Goal: Find specific page/section: Find specific page/section

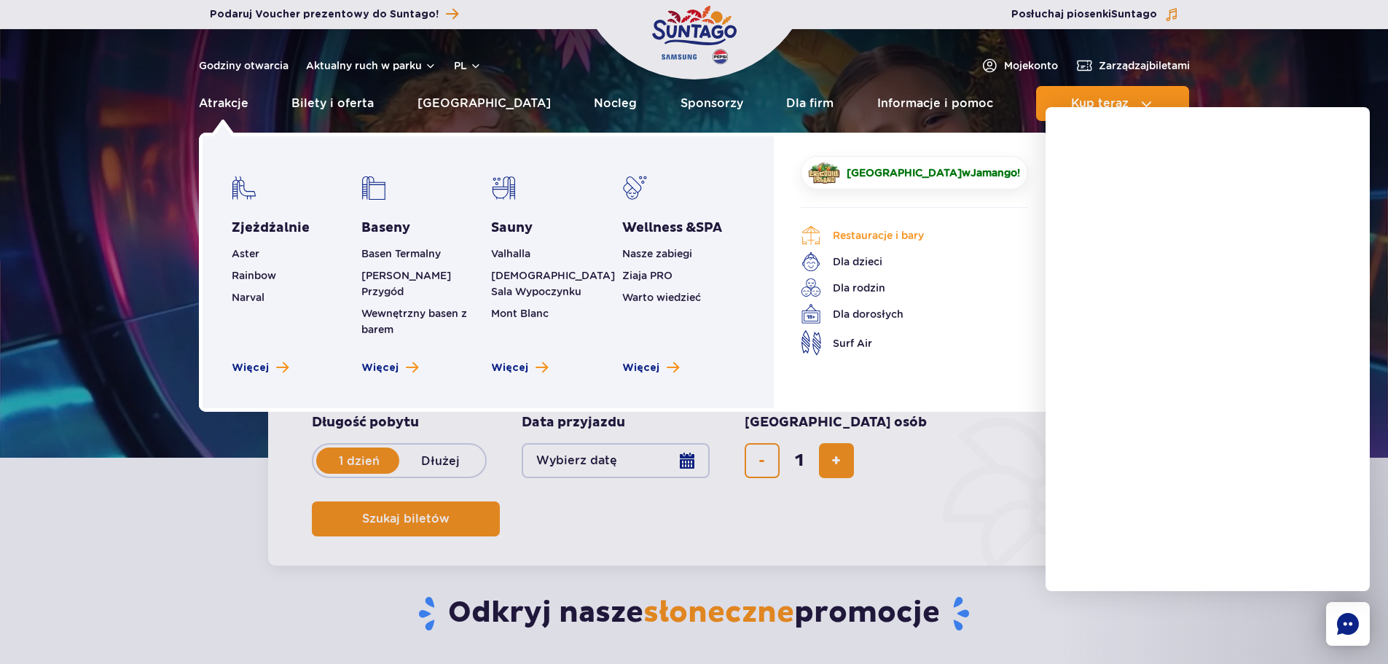
click at [892, 233] on link "Restauracje i bary" at bounding box center [903, 235] width 205 height 20
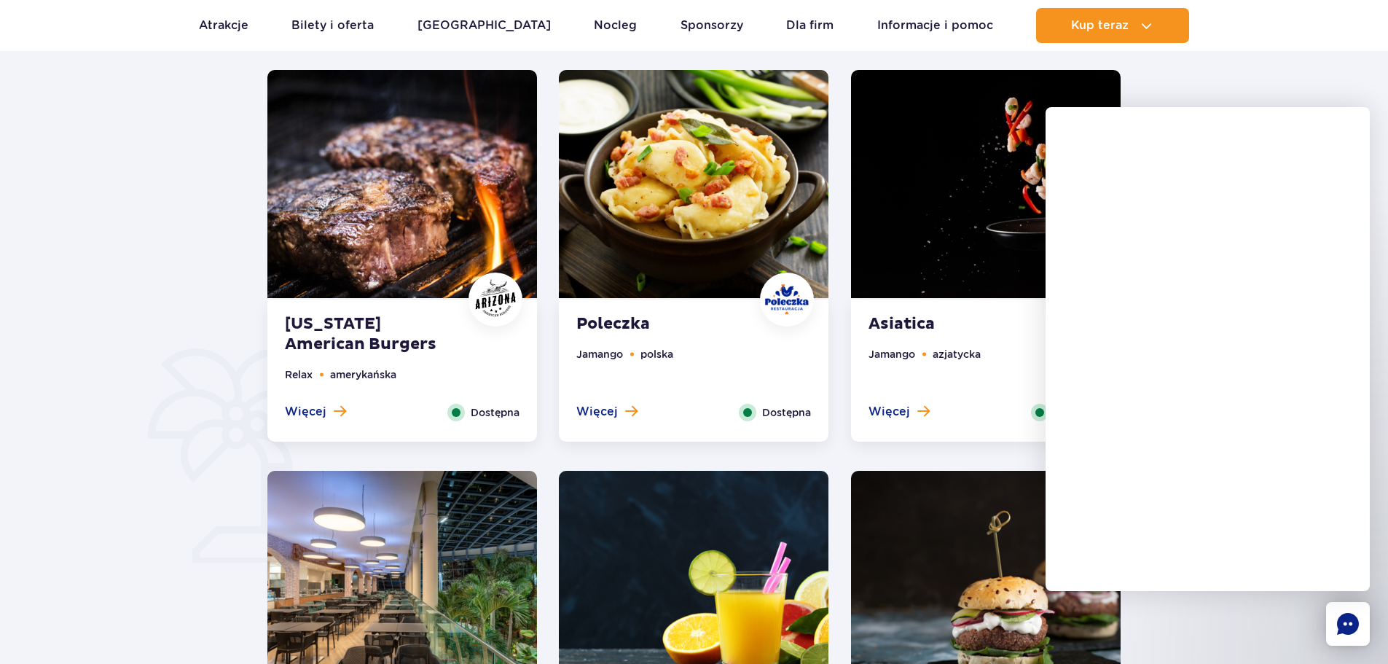
scroll to position [729, 0]
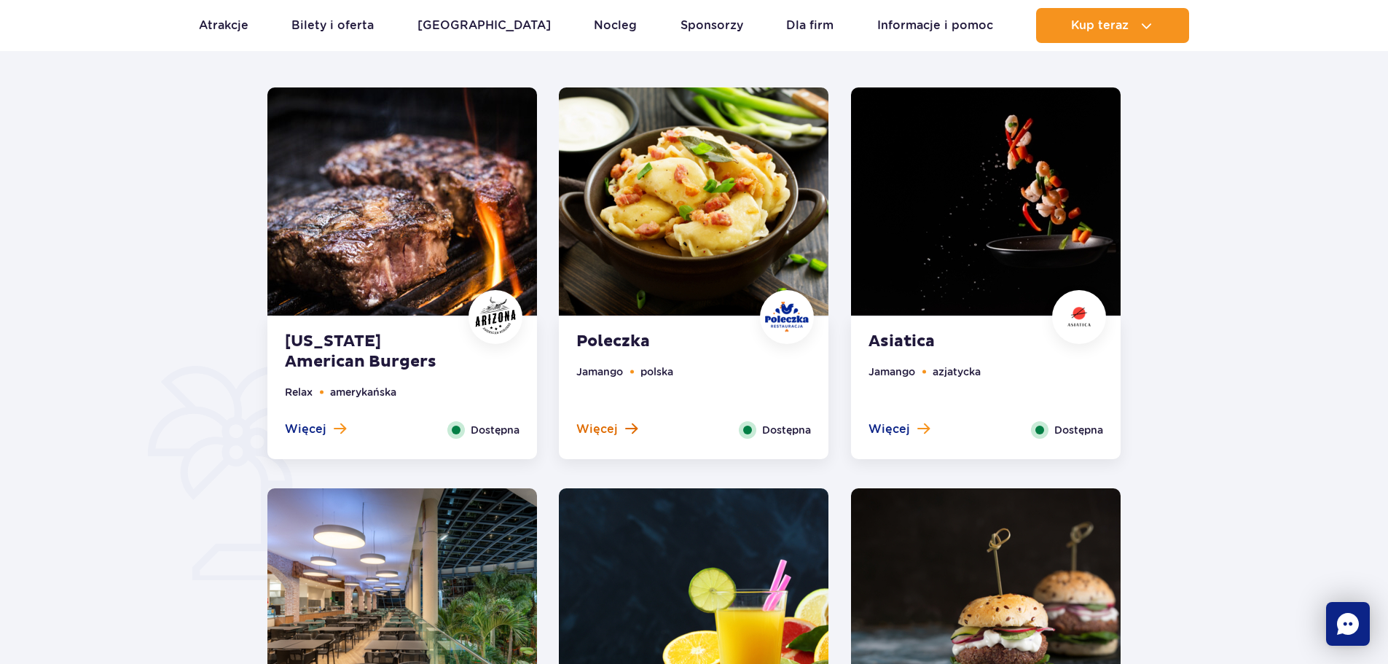
drag, startPoint x: 620, startPoint y: 430, endPoint x: 593, endPoint y: 435, distance: 27.4
click at [593, 435] on span "Więcej" at bounding box center [597, 429] width 42 height 16
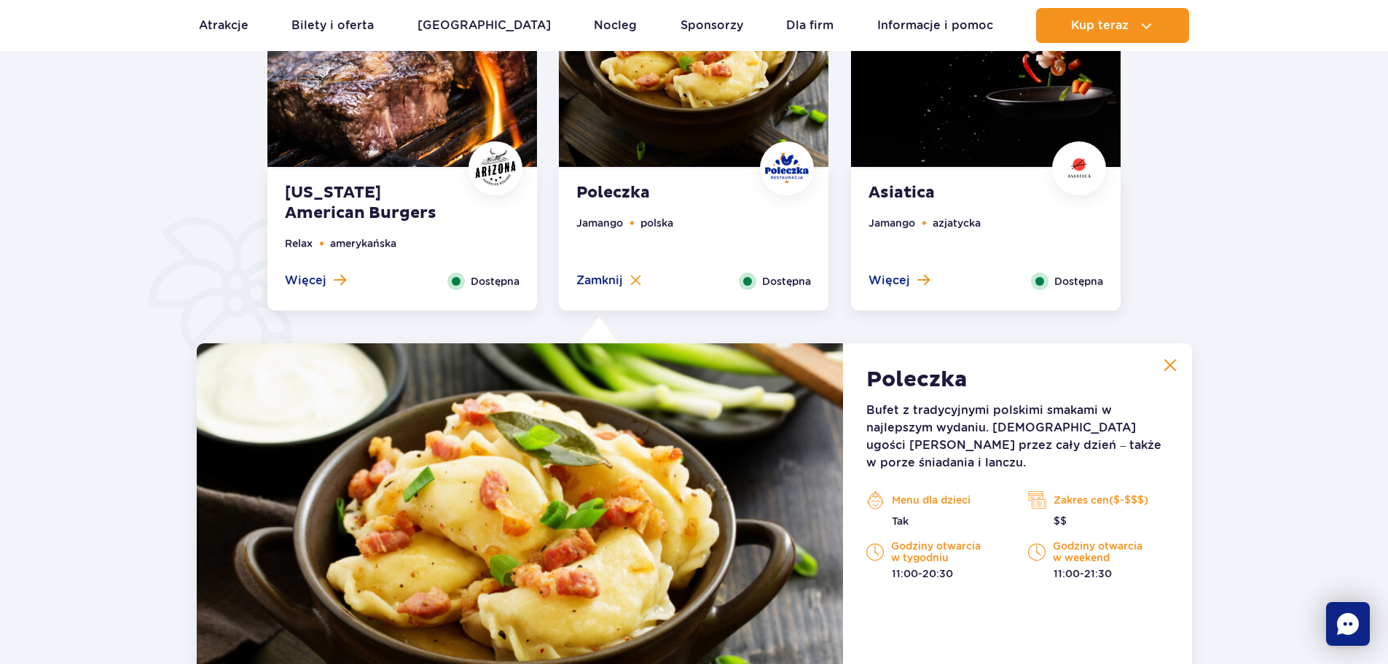
scroll to position [842, 0]
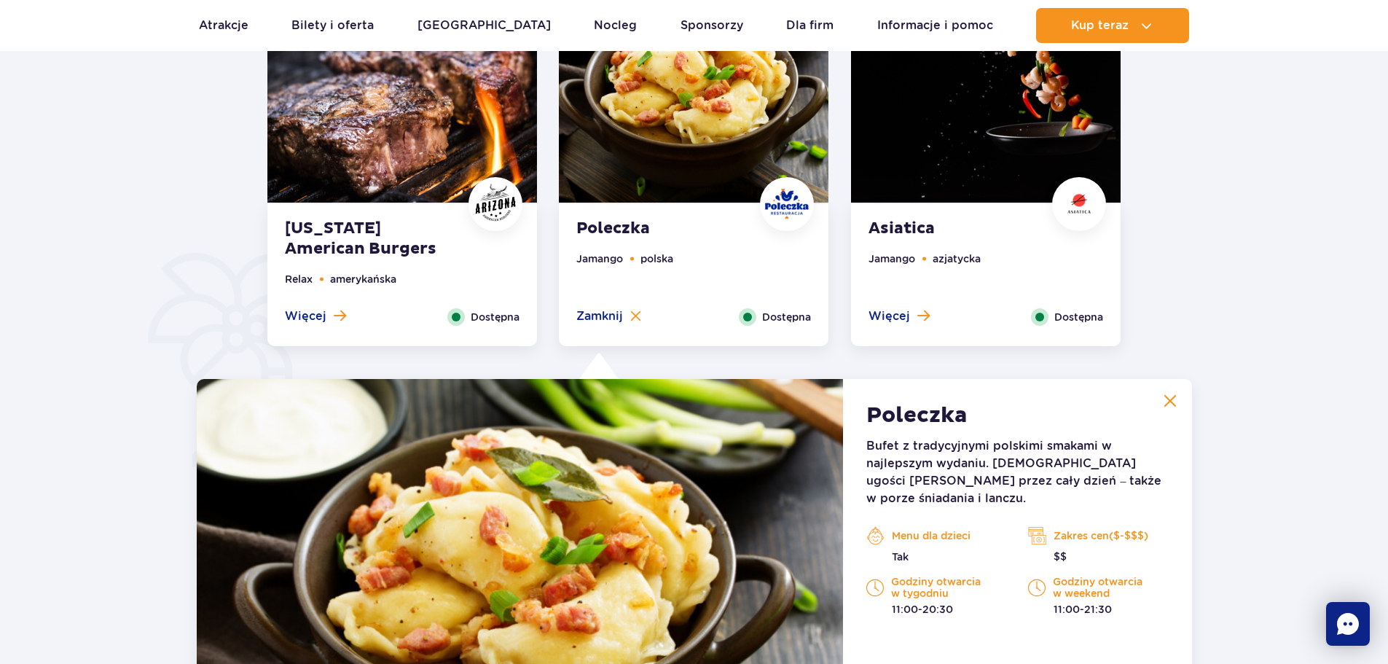
click at [641, 259] on li "polska" at bounding box center [657, 259] width 33 height 16
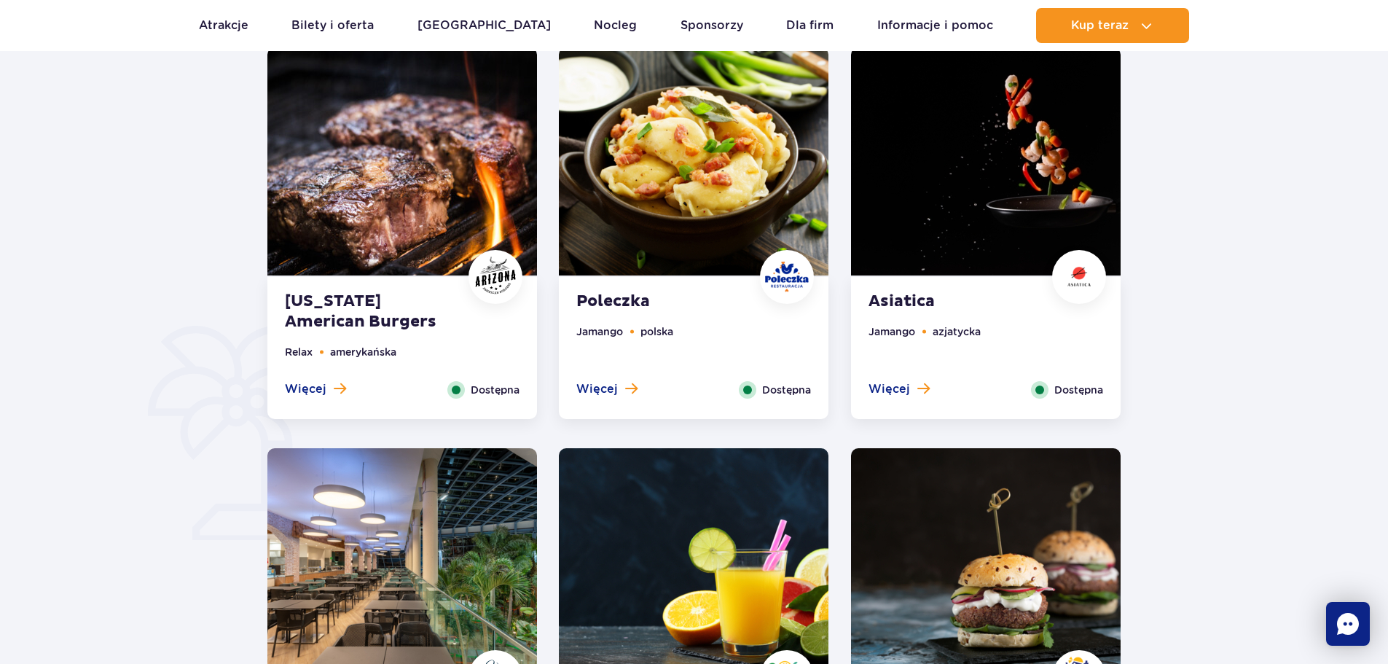
click at [488, 379] on ul "Relax amerykańska" at bounding box center [402, 362] width 235 height 37
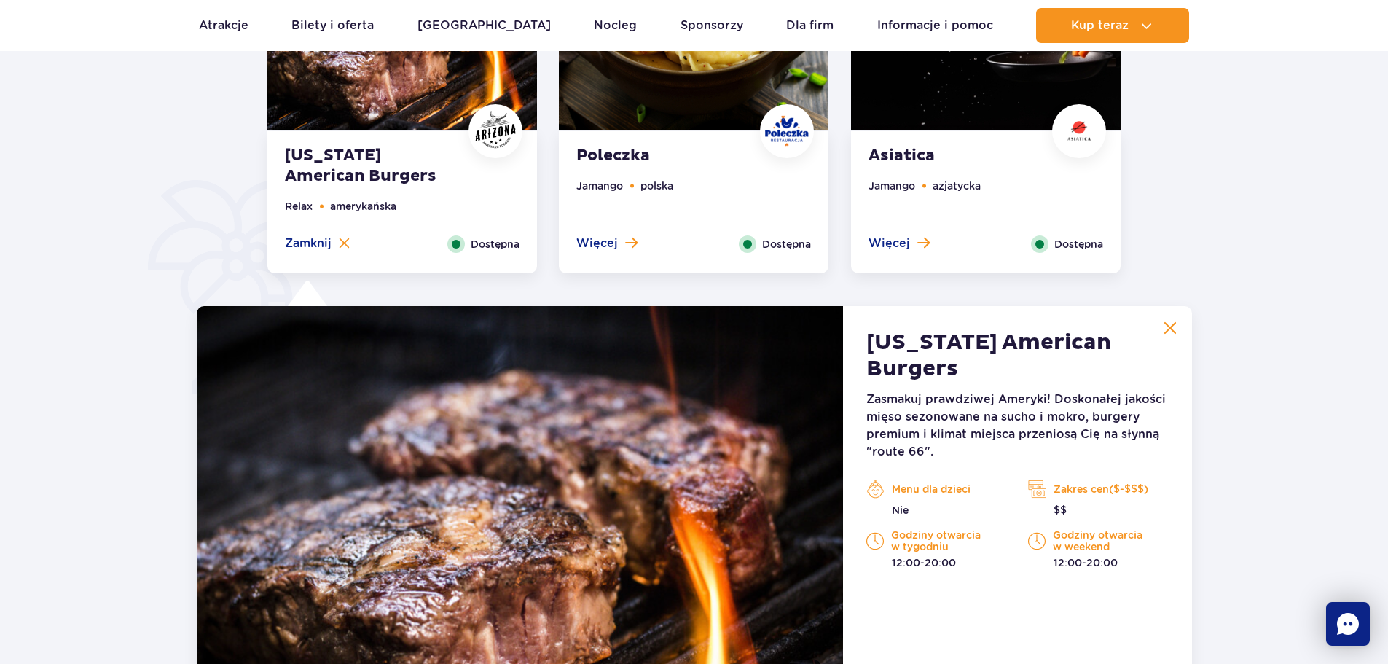
click at [751, 247] on span at bounding box center [747, 243] width 17 height 17
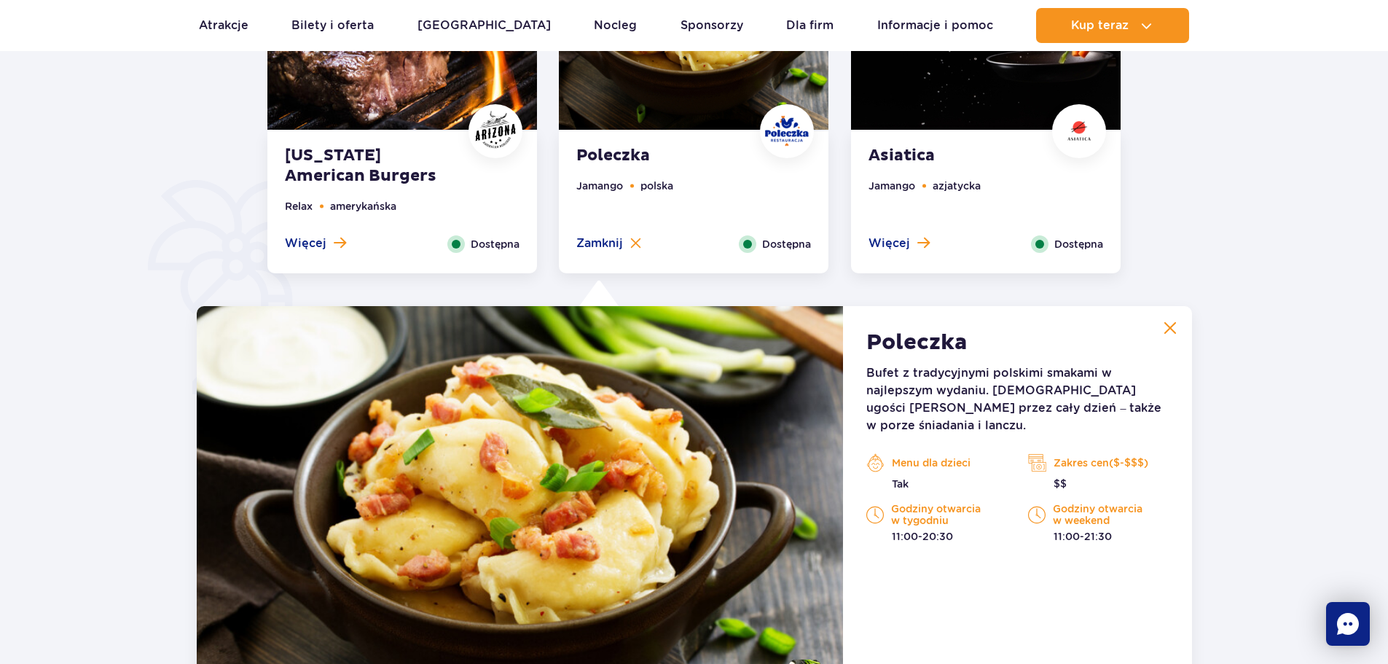
click at [1018, 230] on ul "Jamango azjatycka" at bounding box center [986, 207] width 235 height 58
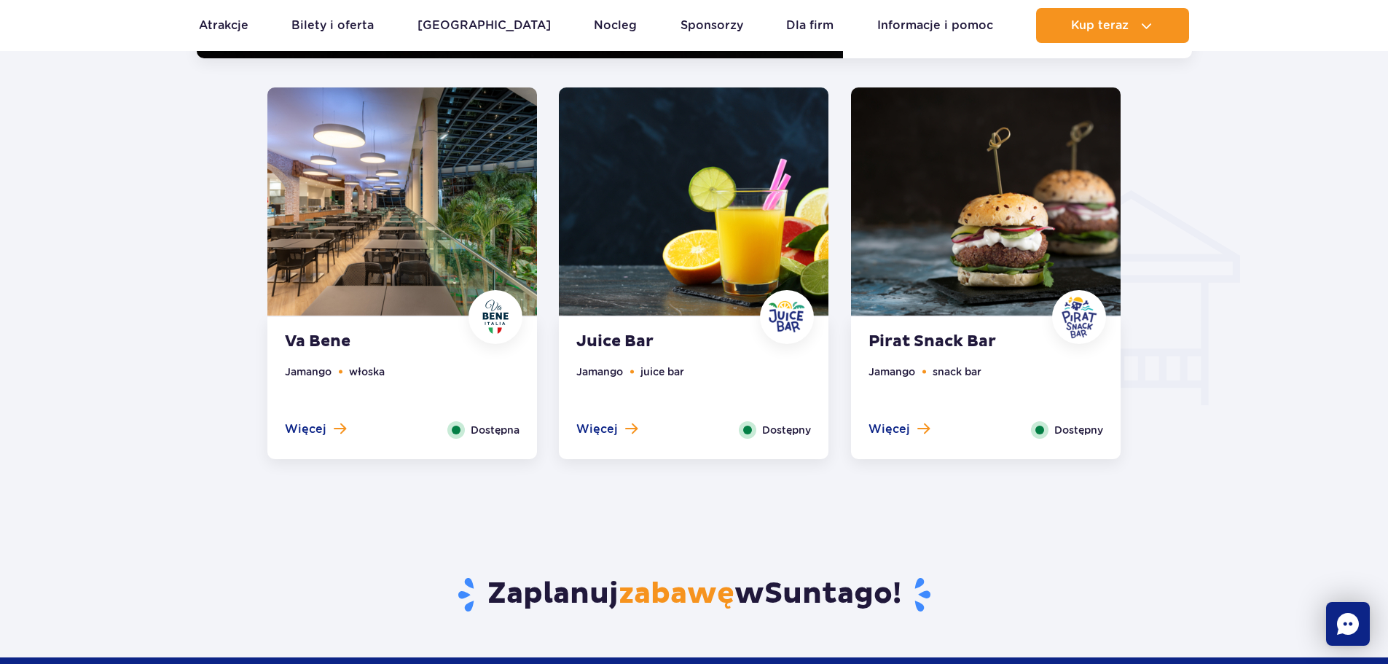
click at [453, 368] on ul "Jamango włoska" at bounding box center [402, 393] width 235 height 58
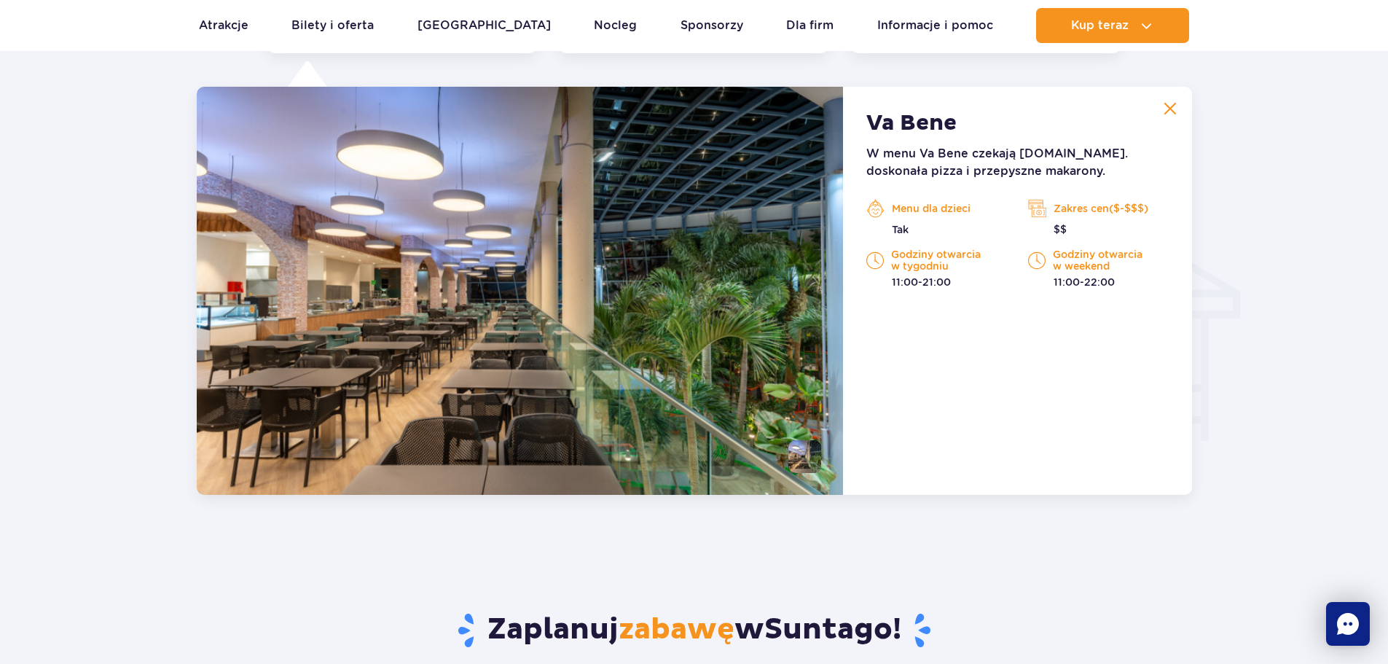
scroll to position [1534, 0]
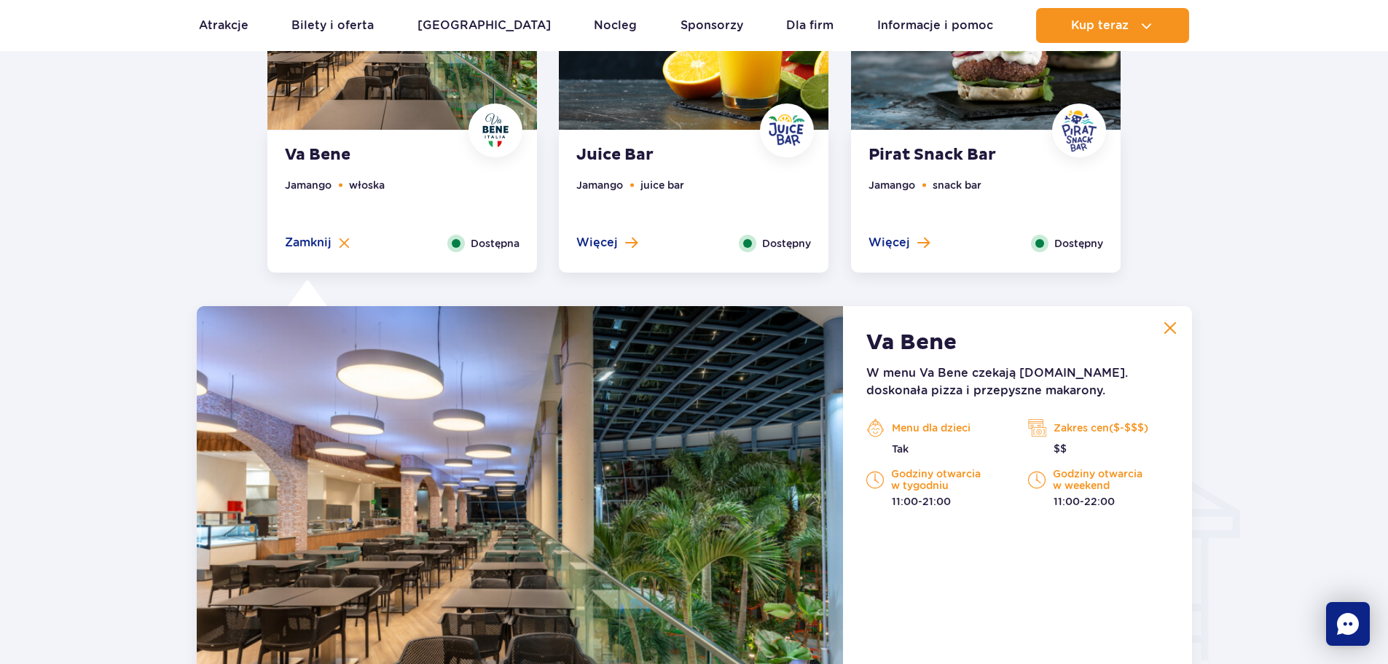
click at [735, 180] on ul "Jamango juice bar" at bounding box center [693, 206] width 235 height 58
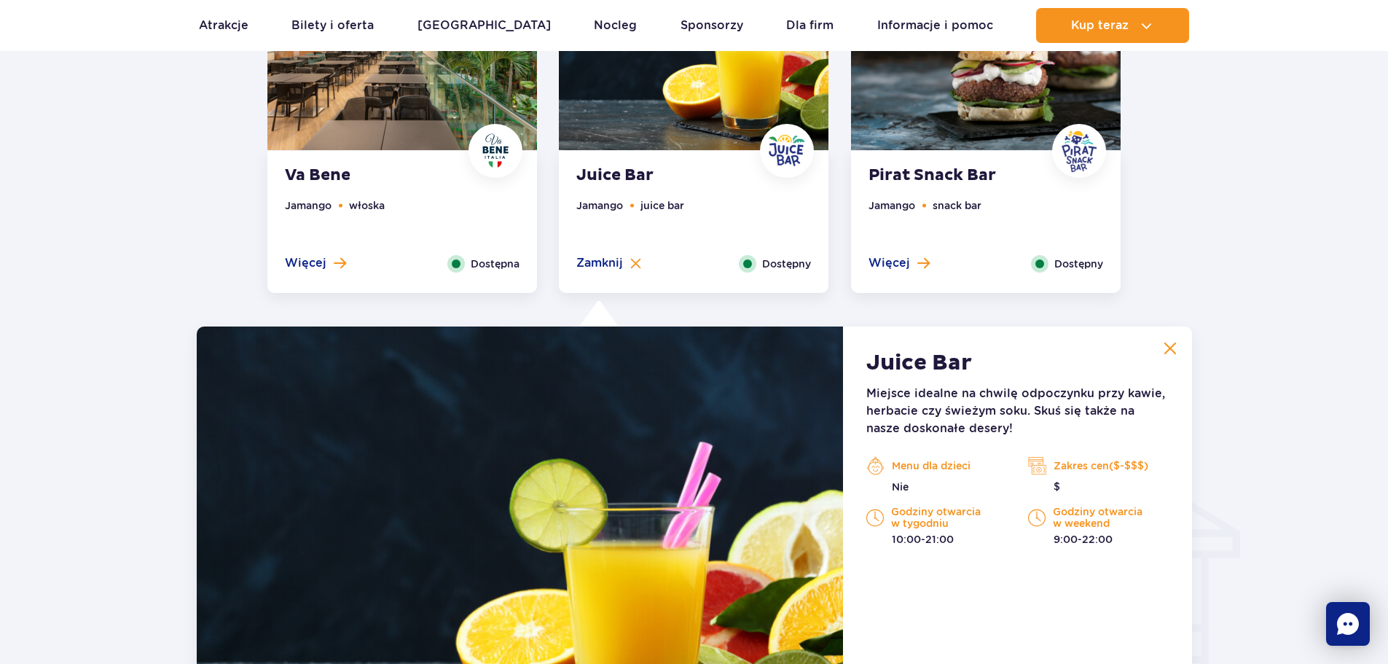
scroll to position [1242, 0]
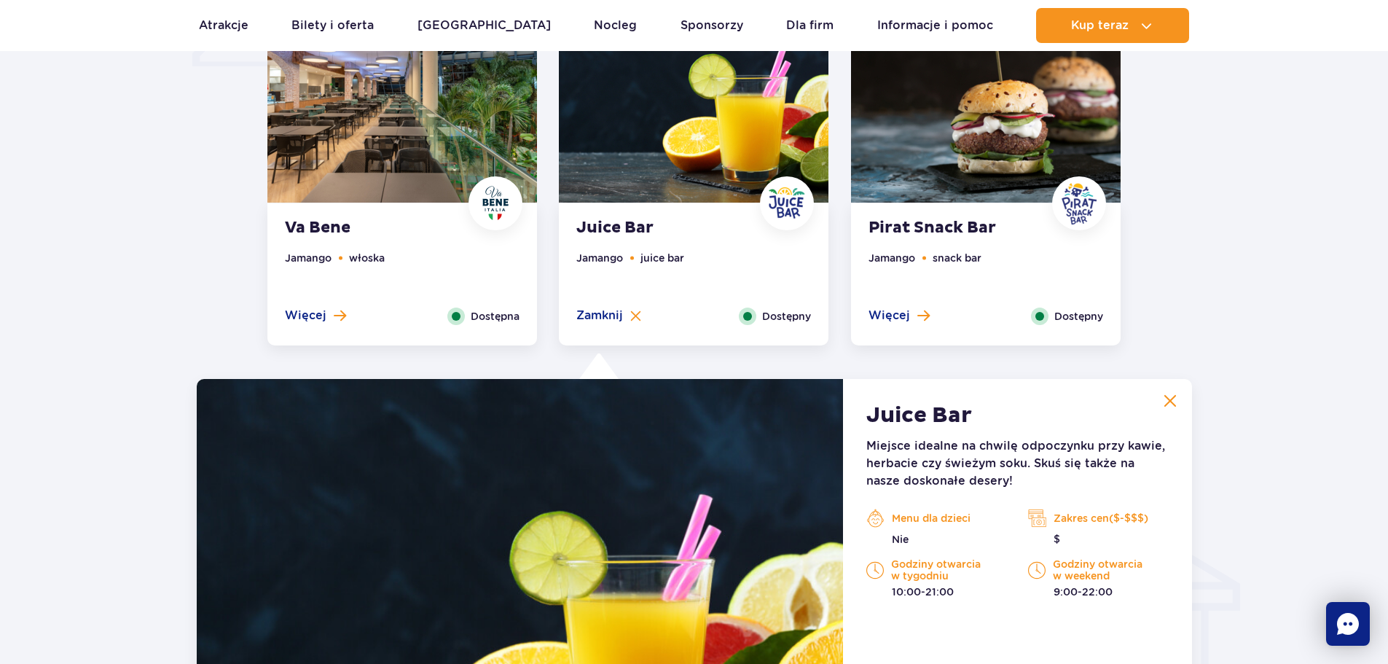
click at [933, 288] on ul "Jamango snack bar" at bounding box center [986, 279] width 235 height 58
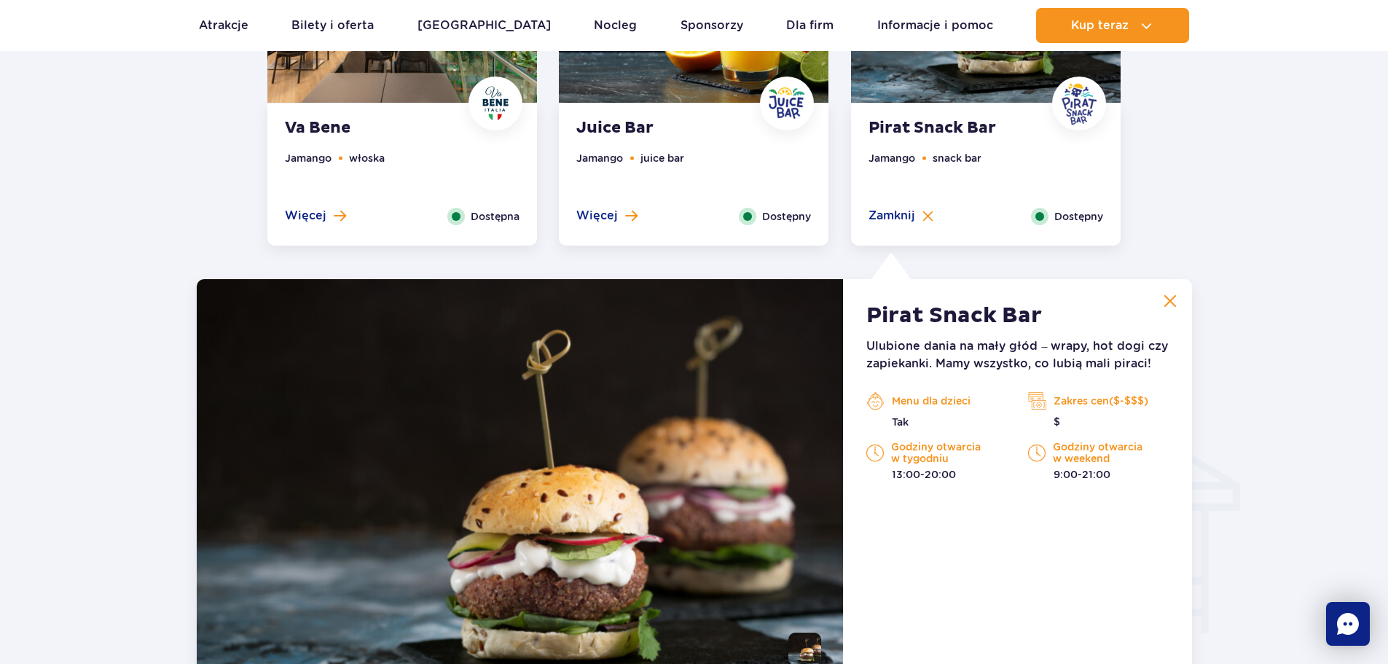
scroll to position [1315, 0]
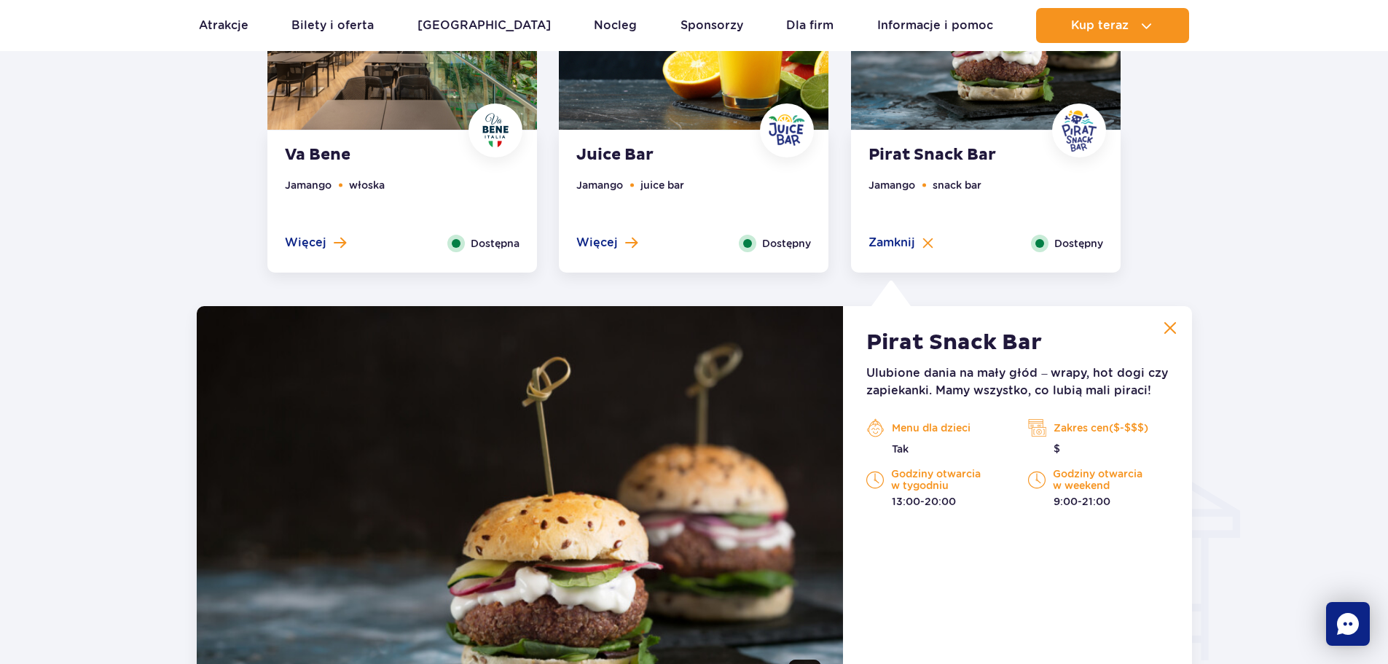
click at [1171, 324] on img at bounding box center [1170, 327] width 13 height 13
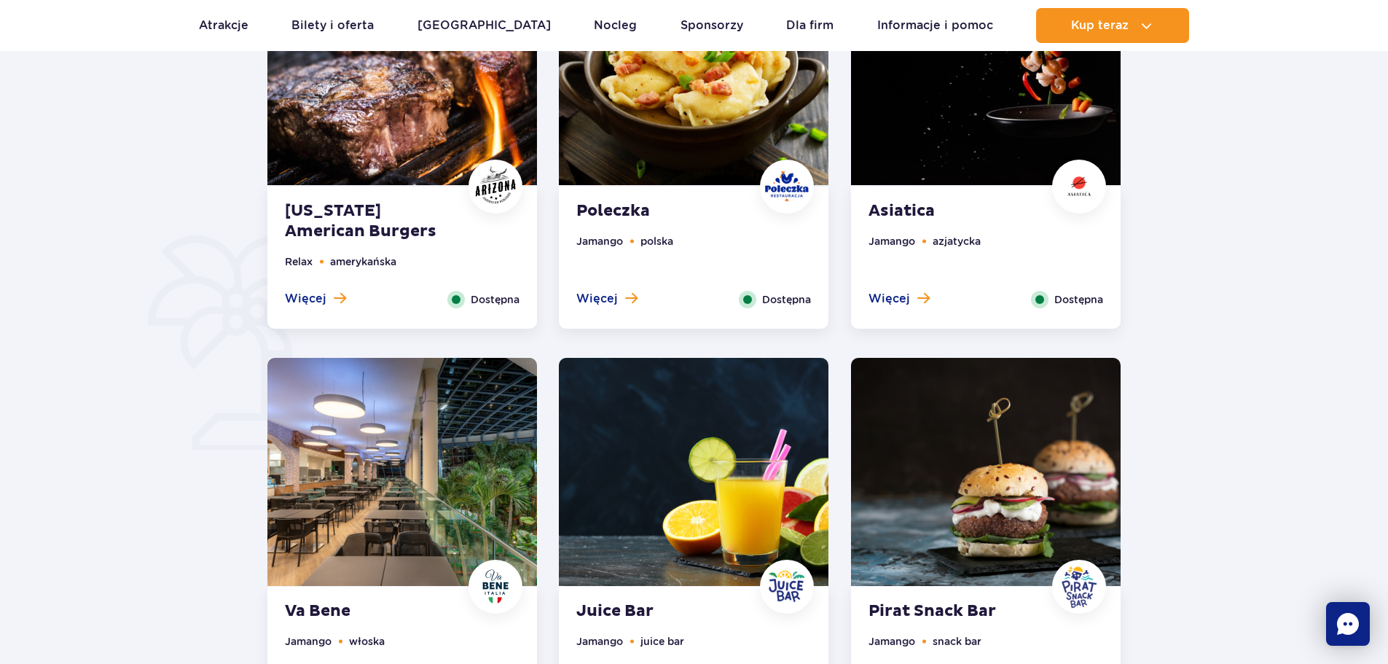
scroll to position [805, 0]
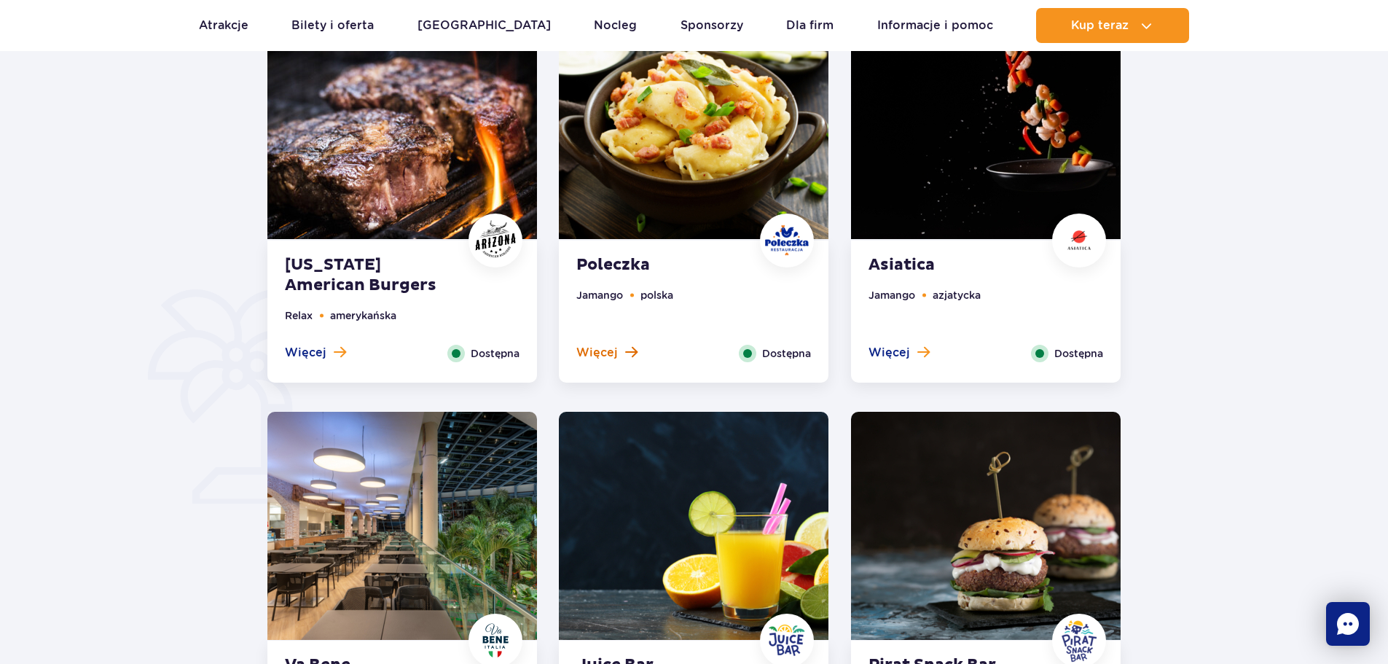
click at [609, 345] on span "Więcej" at bounding box center [597, 353] width 42 height 16
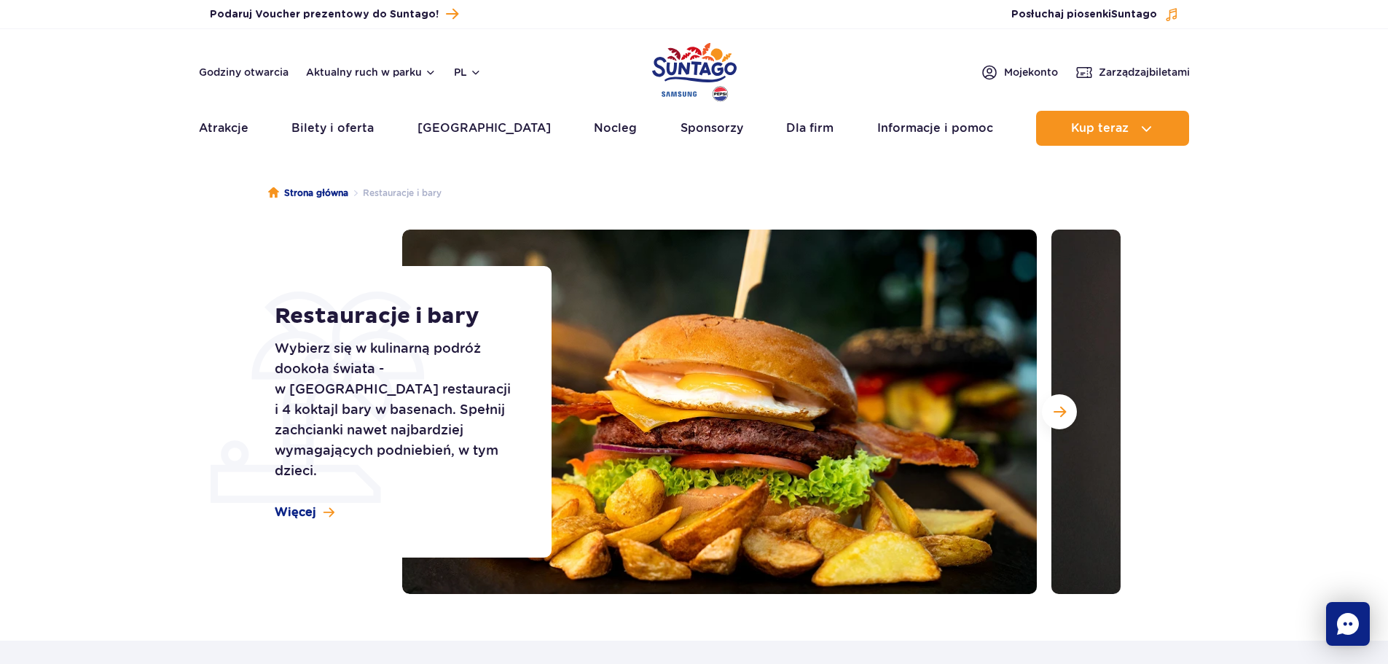
scroll to position [0, 0]
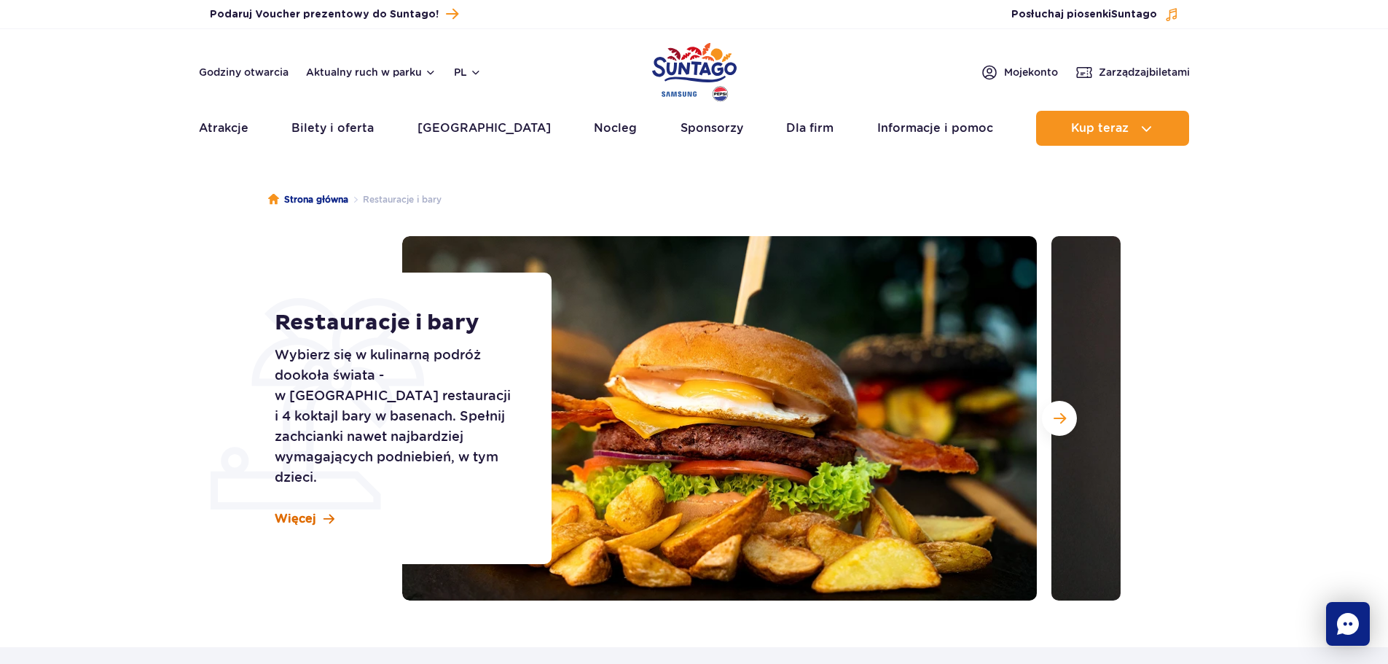
click at [313, 511] on span "Więcej" at bounding box center [296, 519] width 42 height 16
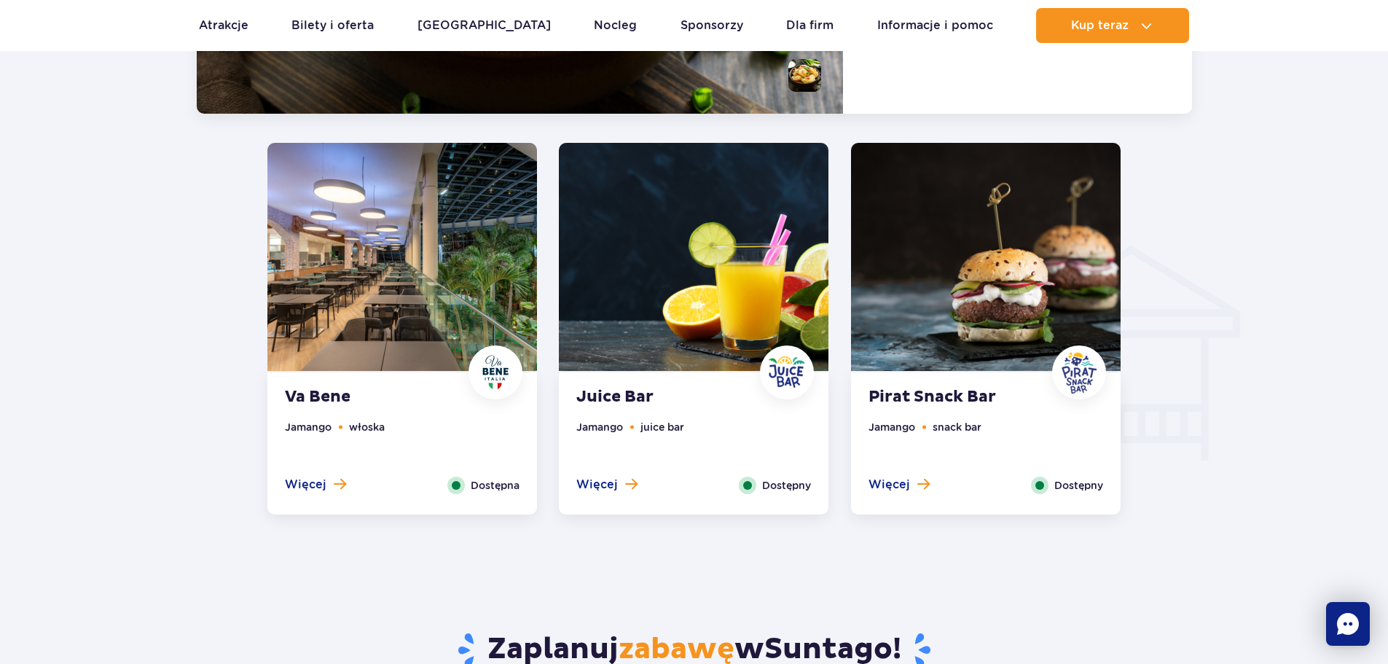
scroll to position [1522, 0]
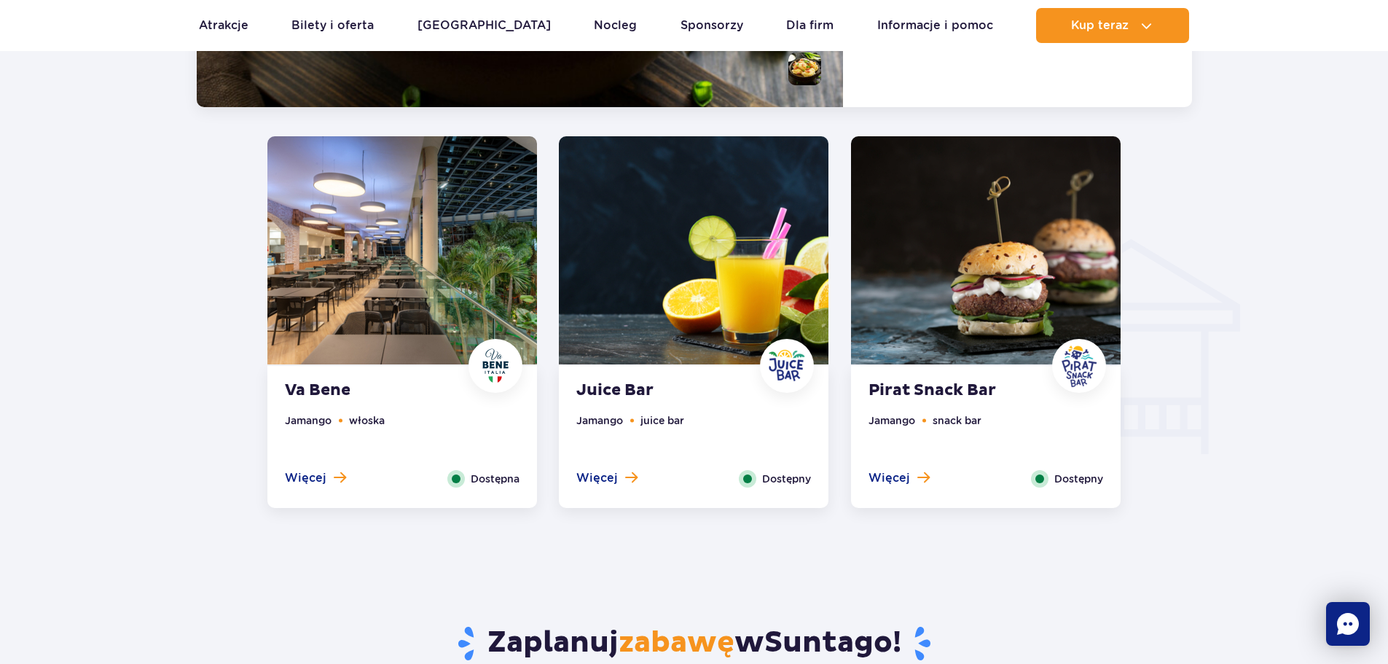
click at [1334, 606] on rect "Chat" at bounding box center [1348, 624] width 44 height 44
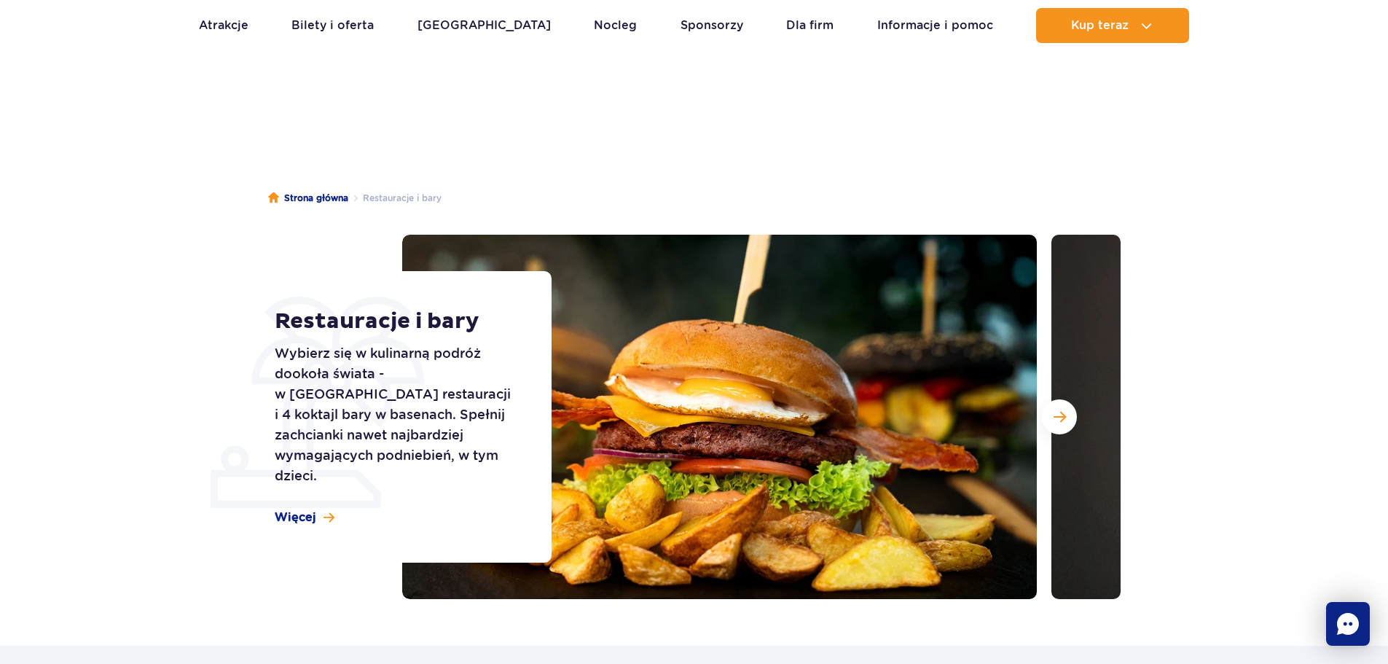
scroll to position [0, 0]
